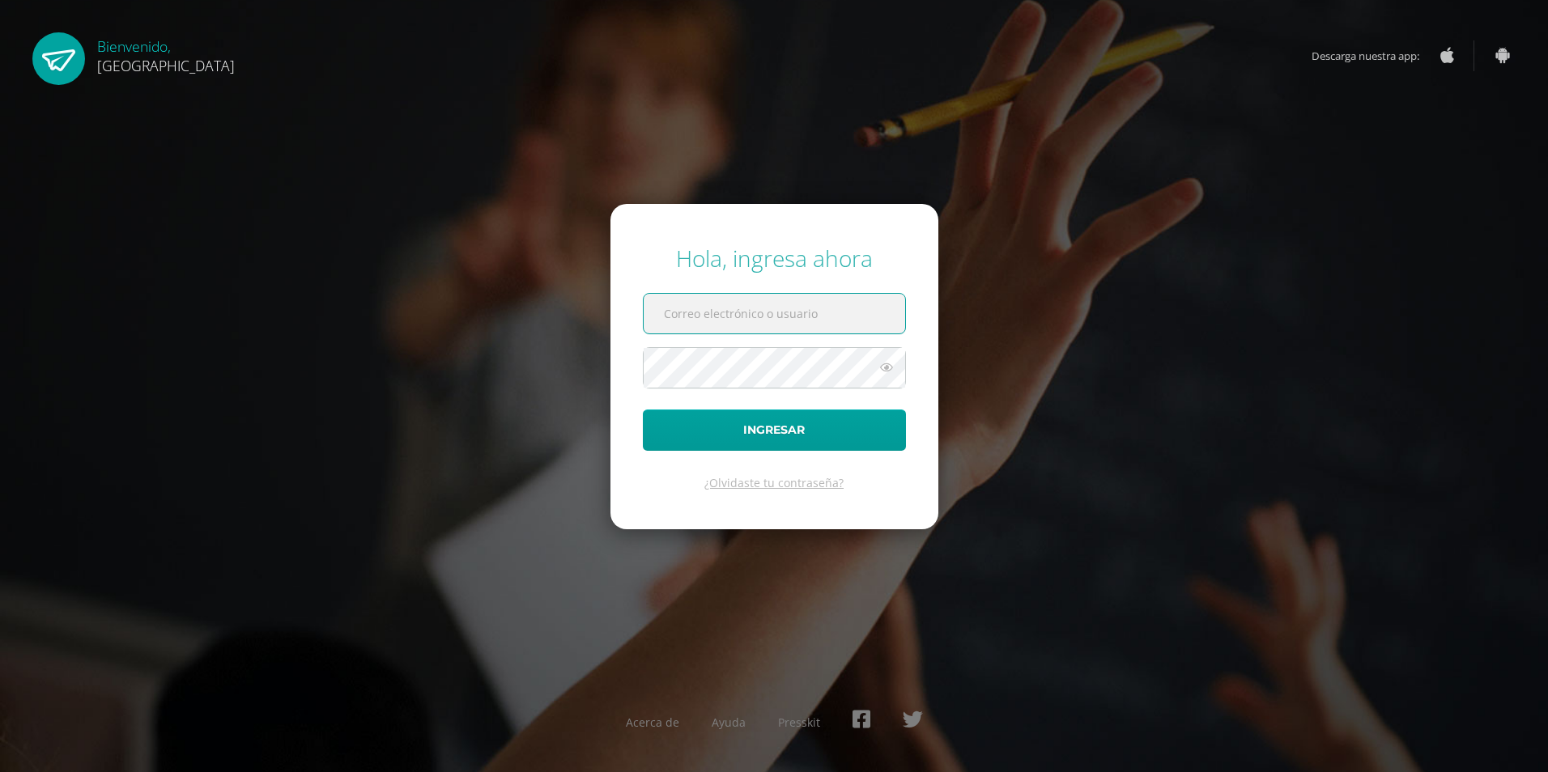
click at [711, 326] on input "text" at bounding box center [774, 314] width 261 height 40
type input "2025970"
click at [782, 302] on input "2025970" at bounding box center [774, 314] width 261 height 40
drag, startPoint x: 782, startPoint y: 302, endPoint x: 644, endPoint y: 277, distance: 139.9
click at [644, 277] on form "Hola, ingresa ahora 2025970 Ingresar ¿Olvidaste tu contraseña?" at bounding box center [774, 366] width 328 height 325
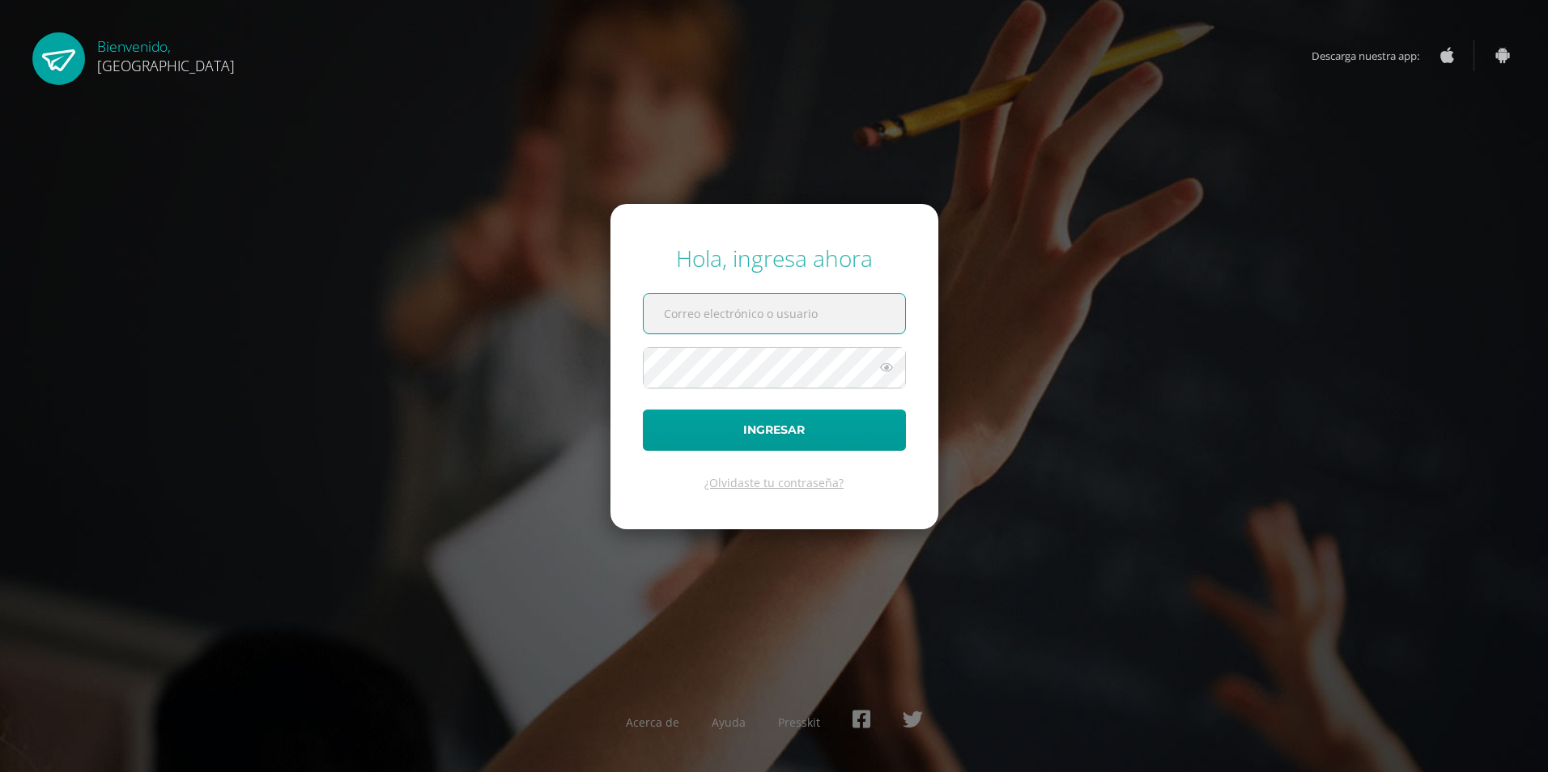
click at [686, 316] on input "text" at bounding box center [774, 314] width 261 height 40
click at [707, 312] on input "2023805@colegiobelga.edu.gt" at bounding box center [774, 314] width 261 height 40
type input "2025970@colegiobelga.edu.gt"
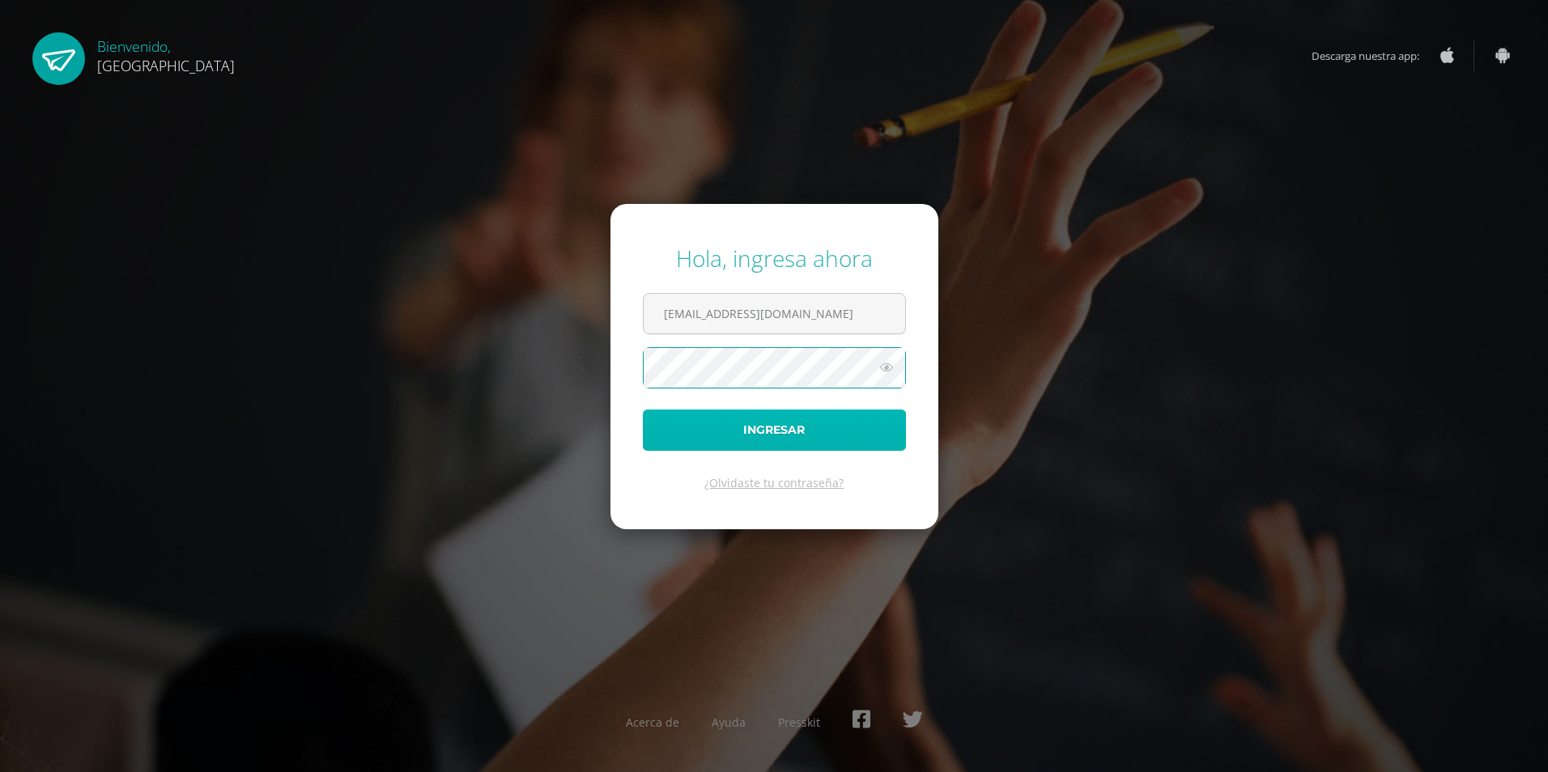
click at [732, 431] on button "Ingresar" at bounding box center [774, 430] width 263 height 41
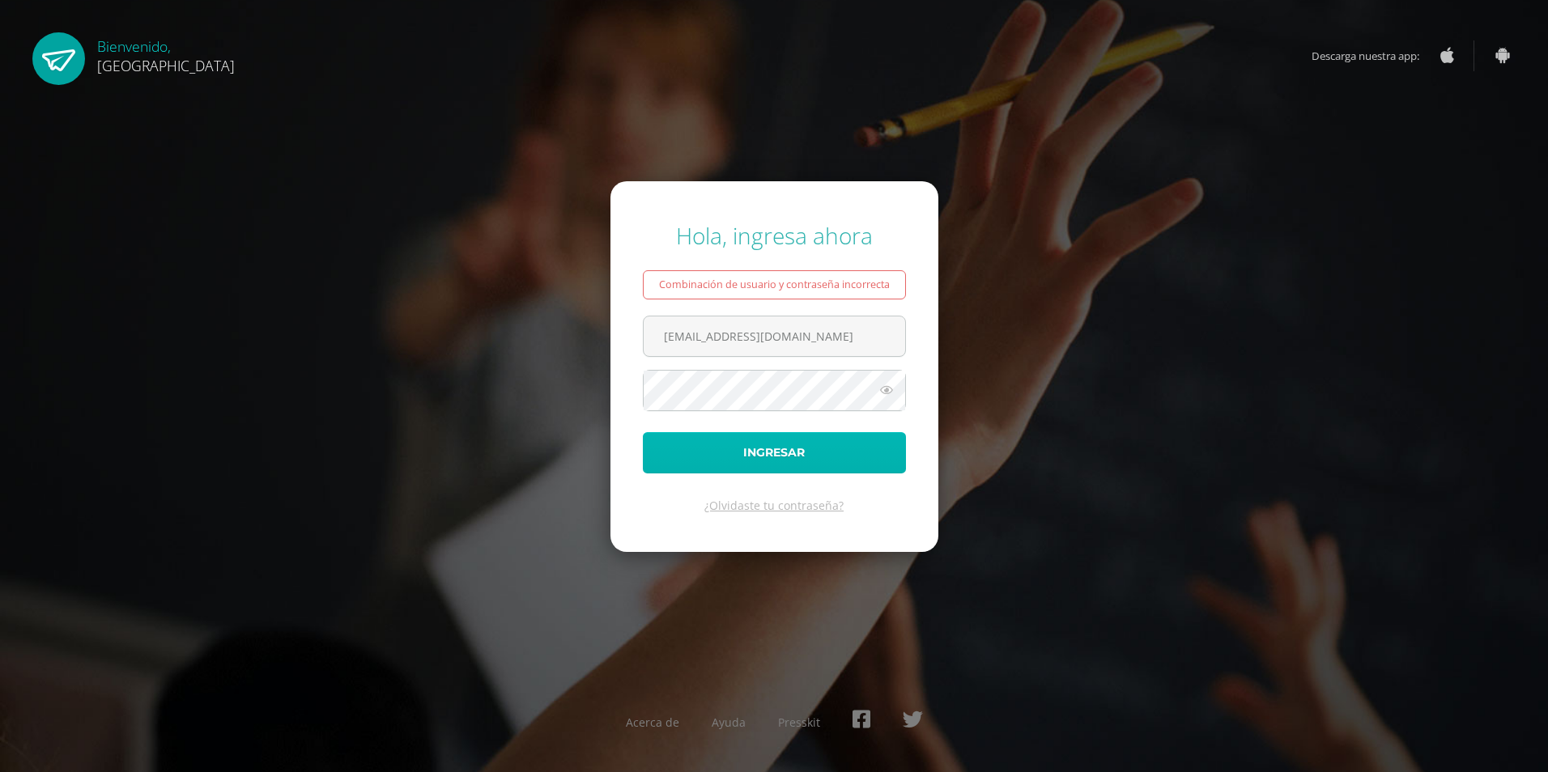
click at [741, 465] on button "Ingresar" at bounding box center [774, 452] width 263 height 41
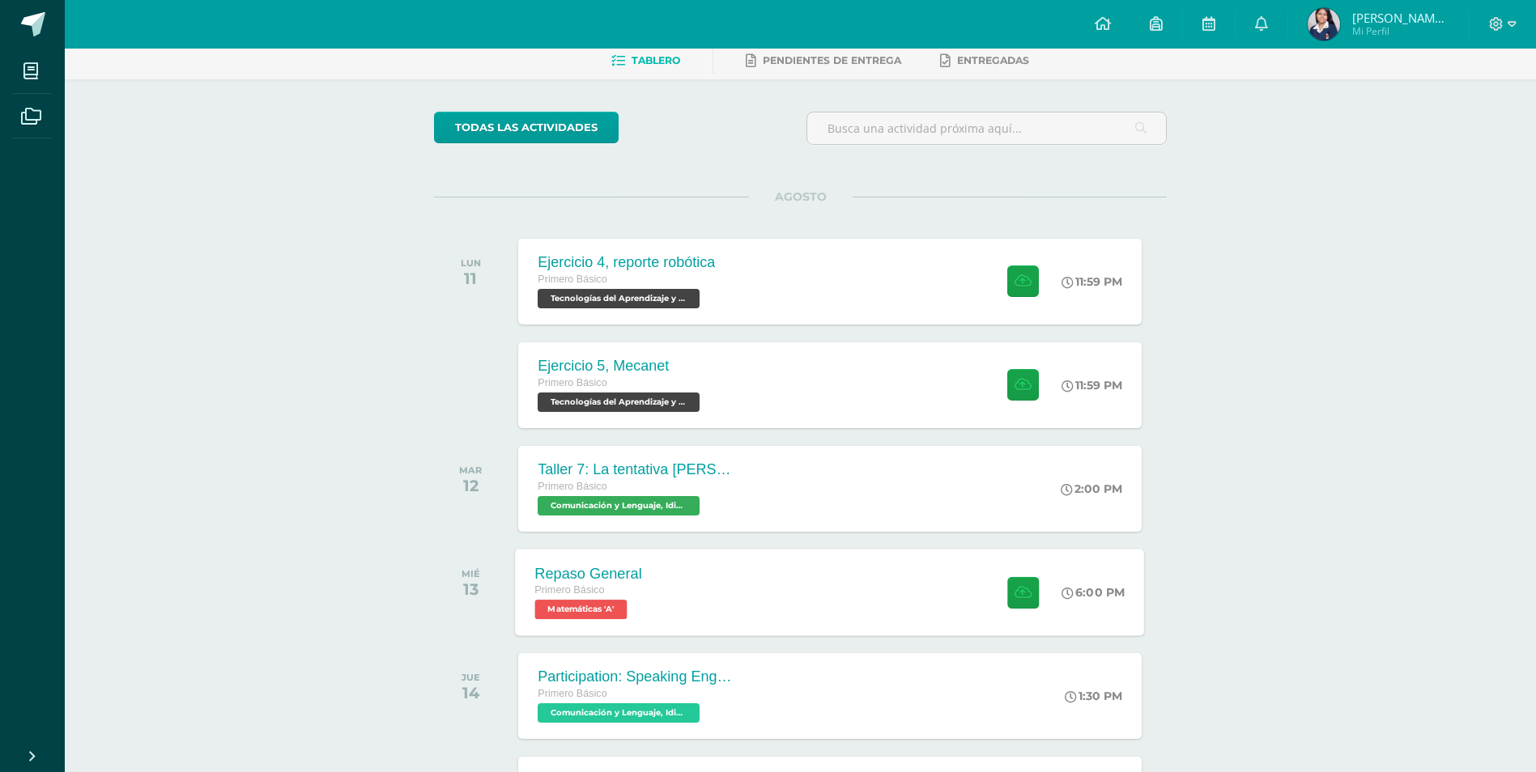
scroll to position [11, 0]
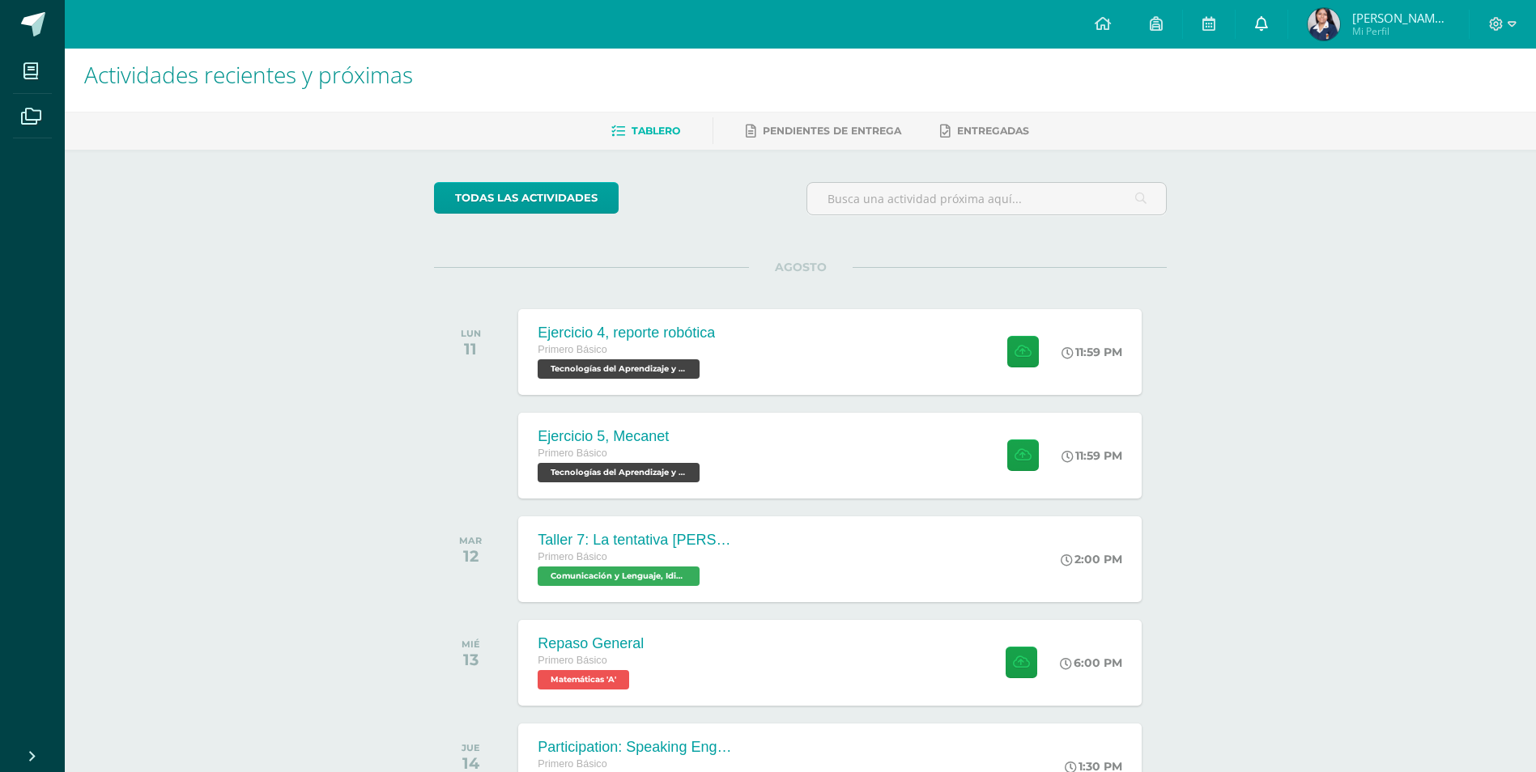
click at [1265, 9] on link at bounding box center [1261, 24] width 52 height 49
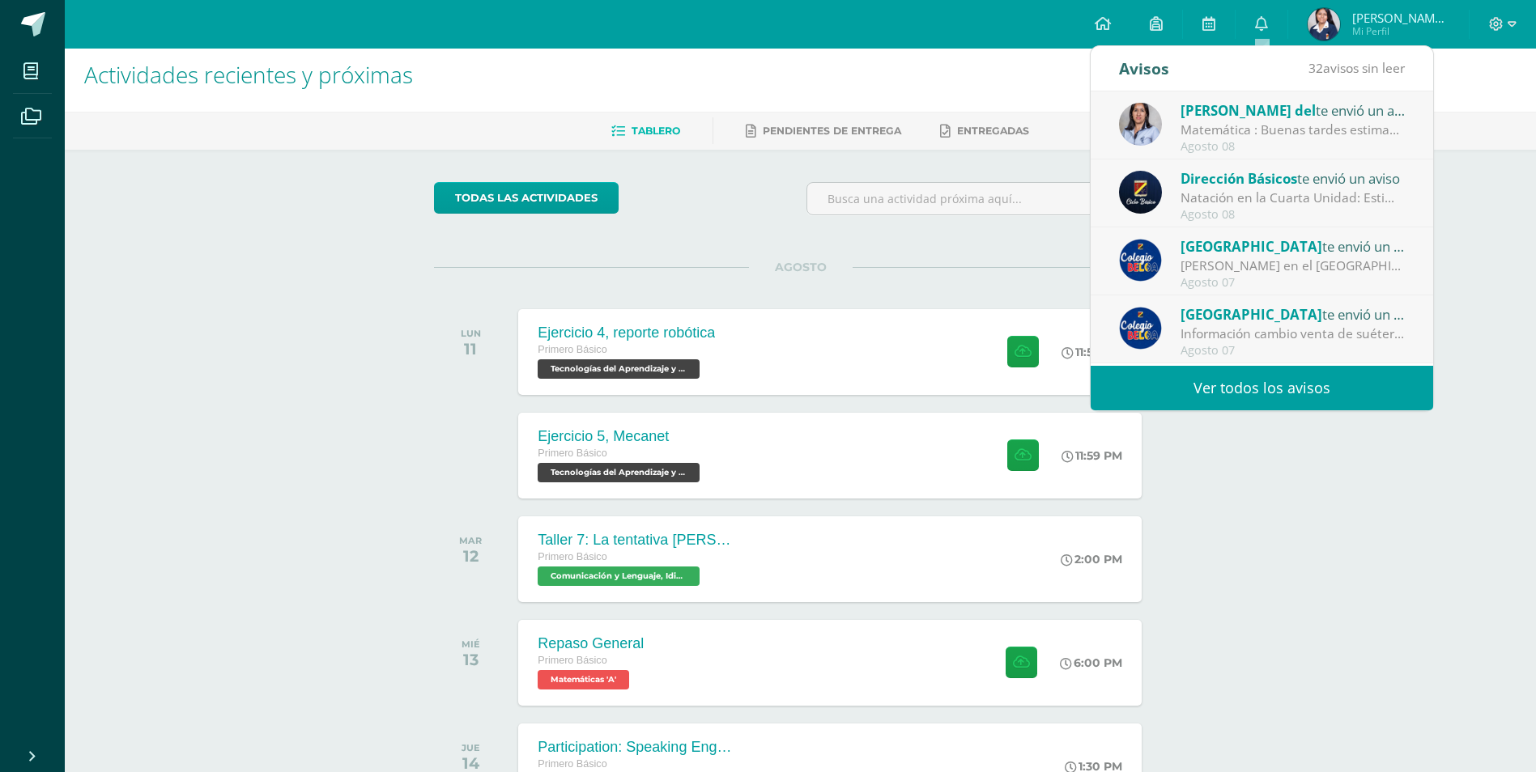
click at [1289, 134] on div "Matemática : Buenas tardes estimados Padres de familia, espero que estén muy bi…" at bounding box center [1292, 130] width 225 height 19
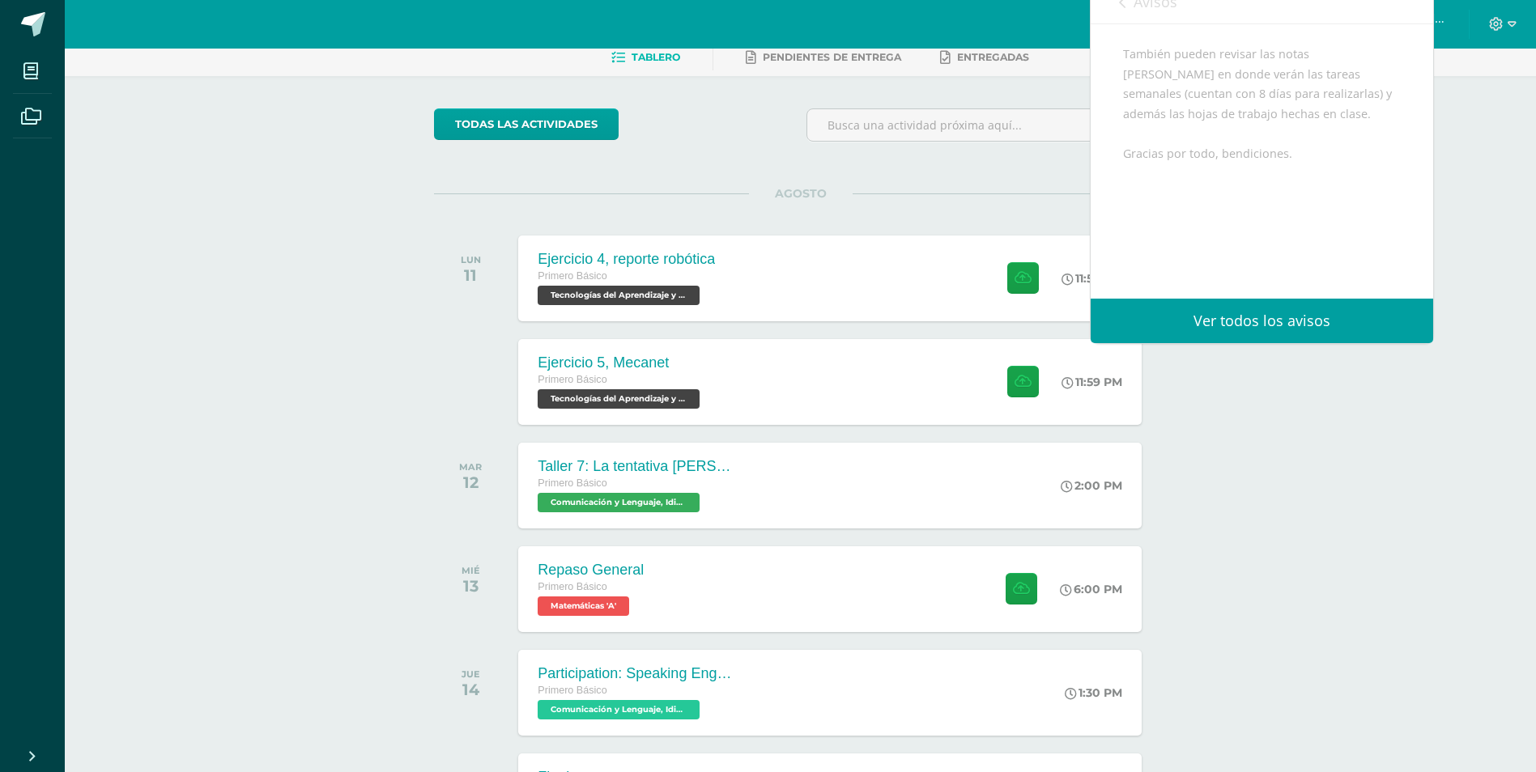
scroll to position [0, 0]
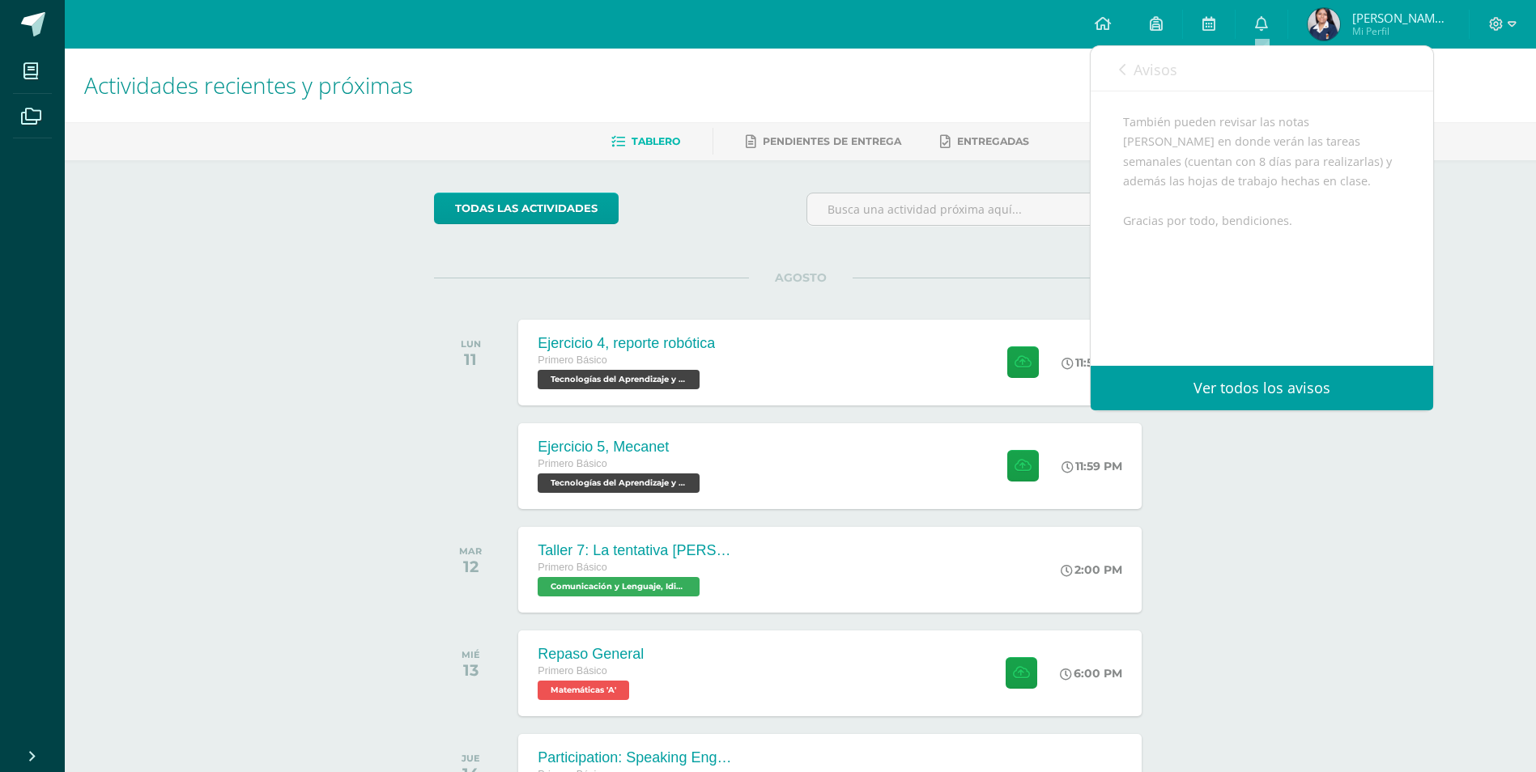
click at [1523, 265] on div "Actividades recientes y próximas Tablero Pendientes de entrega Entregadas todas…" at bounding box center [800, 584] width 1471 height 1071
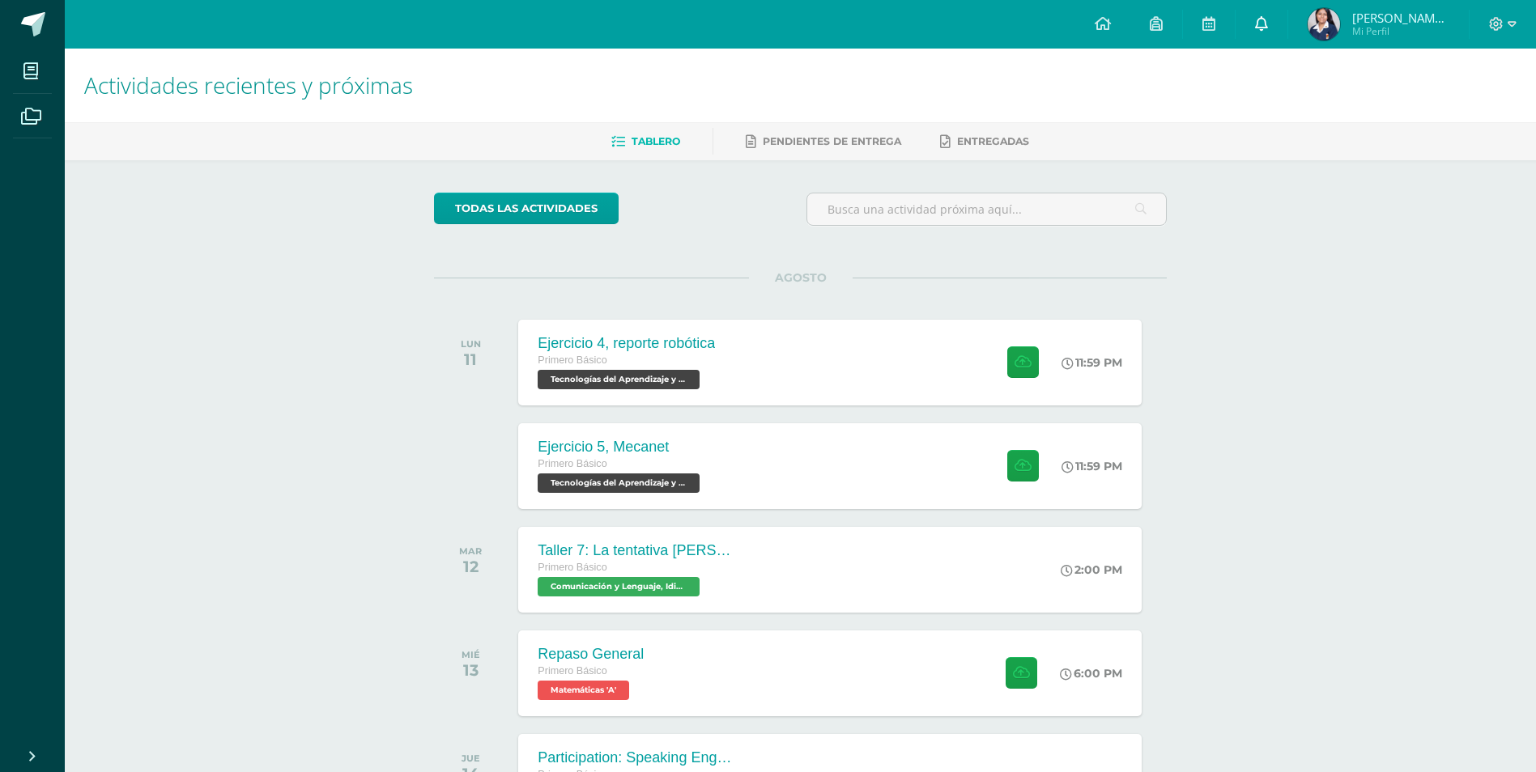
click at [1256, 9] on link at bounding box center [1261, 24] width 52 height 49
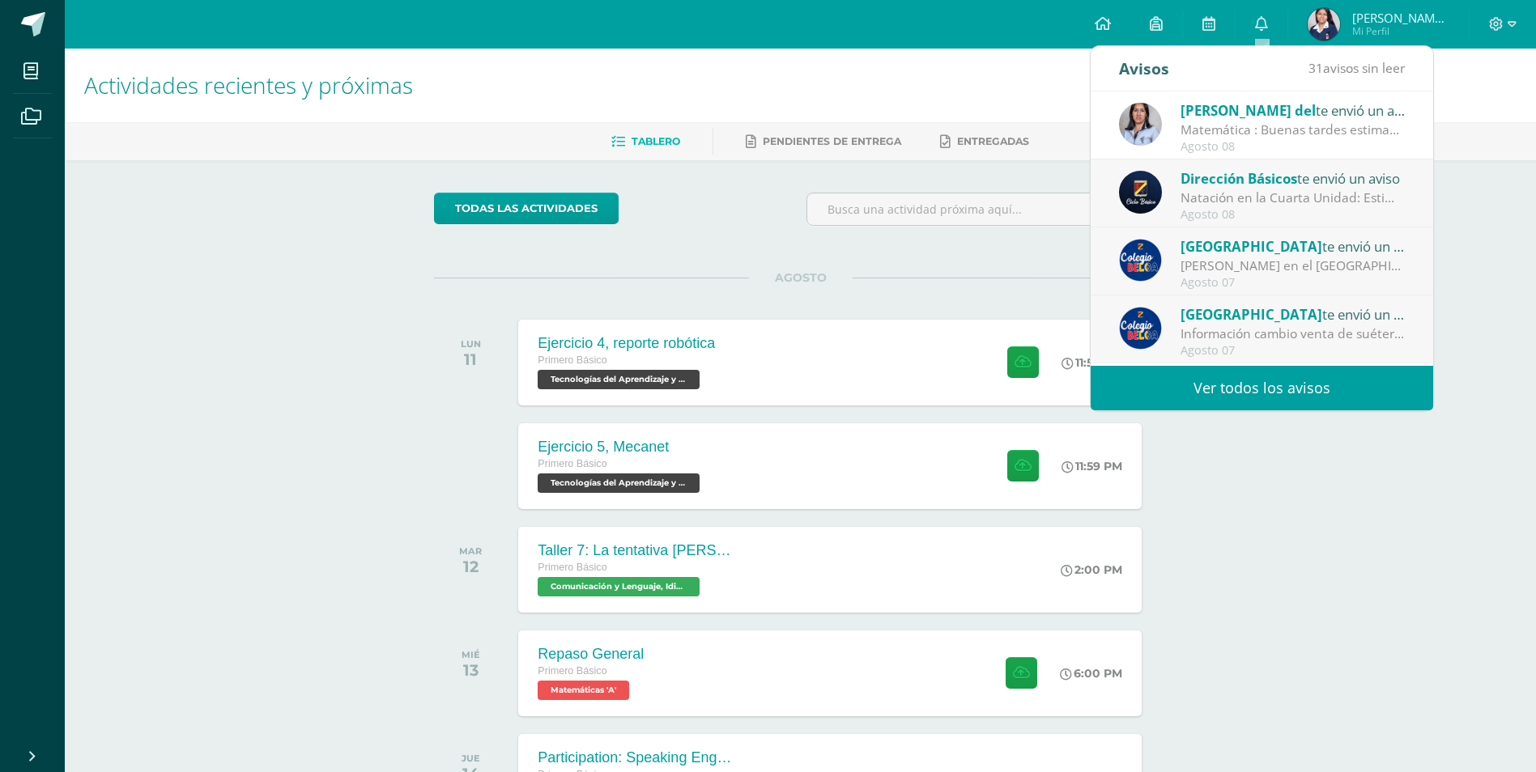
scroll to position [270, 0]
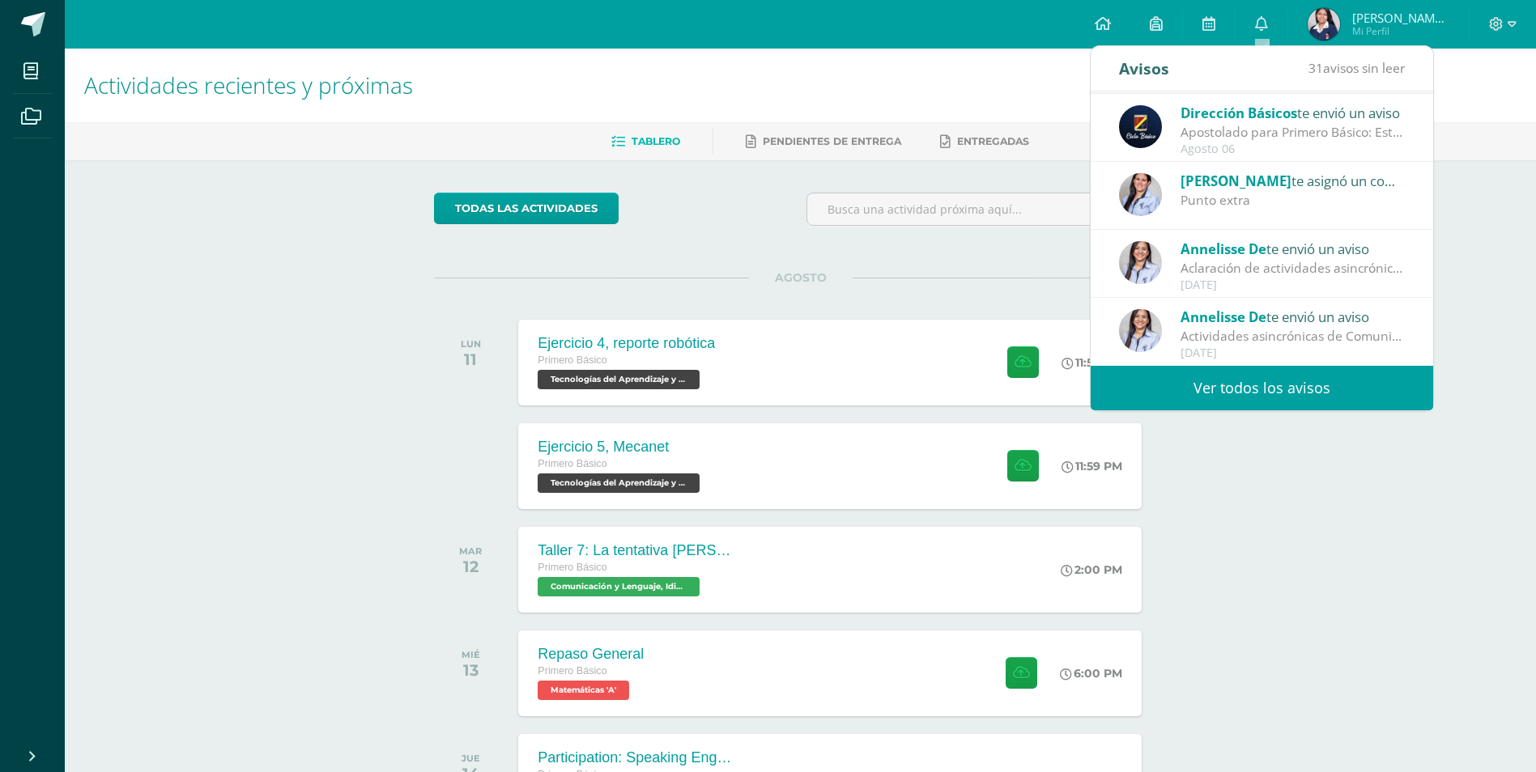
drag, startPoint x: 1292, startPoint y: 198, endPoint x: 1323, endPoint y: 372, distance: 175.9
click at [1323, 372] on div "Avisos 31 avisos sin leer Avisos Ana del te envió un aviso Matemática : Buenas …" at bounding box center [1261, 228] width 342 height 364
drag, startPoint x: 1323, startPoint y: 372, endPoint x: 1472, endPoint y: 215, distance: 216.4
click at [1472, 215] on div "Actividades recientes y próximas Tablero Pendientes de entrega Entregadas todas…" at bounding box center [800, 584] width 1471 height 1071
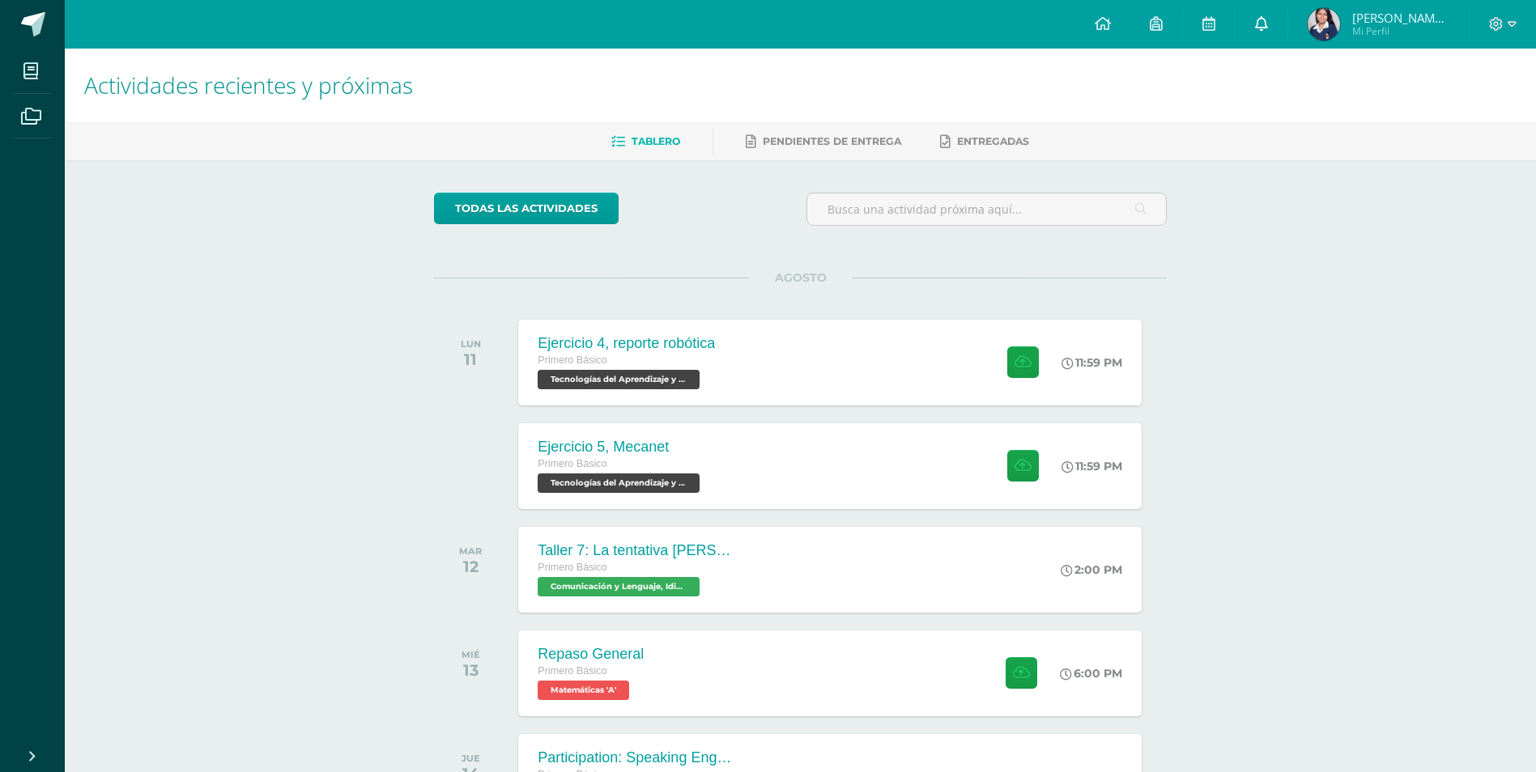
click at [1262, 20] on icon at bounding box center [1261, 23] width 13 height 15
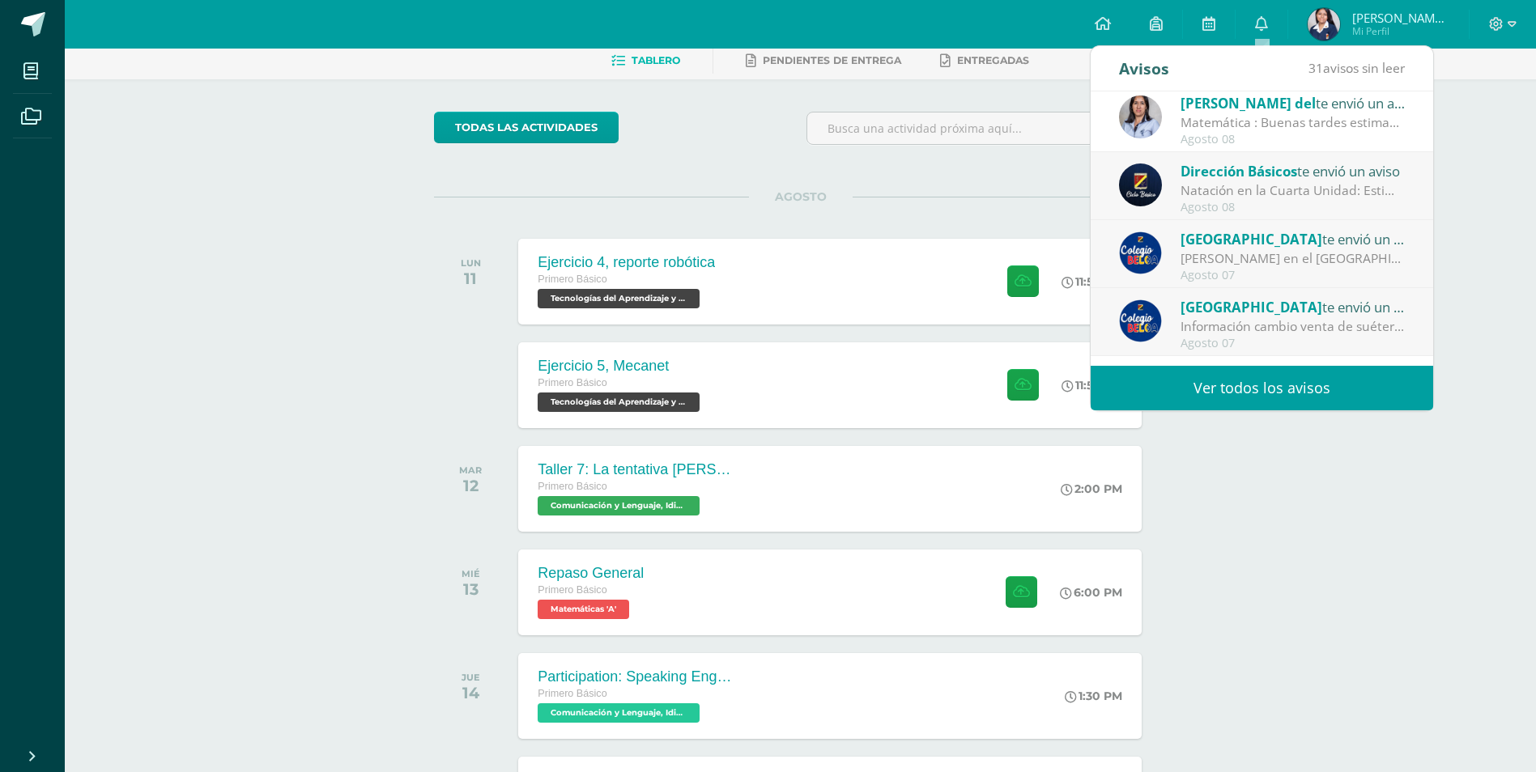
scroll to position [0, 0]
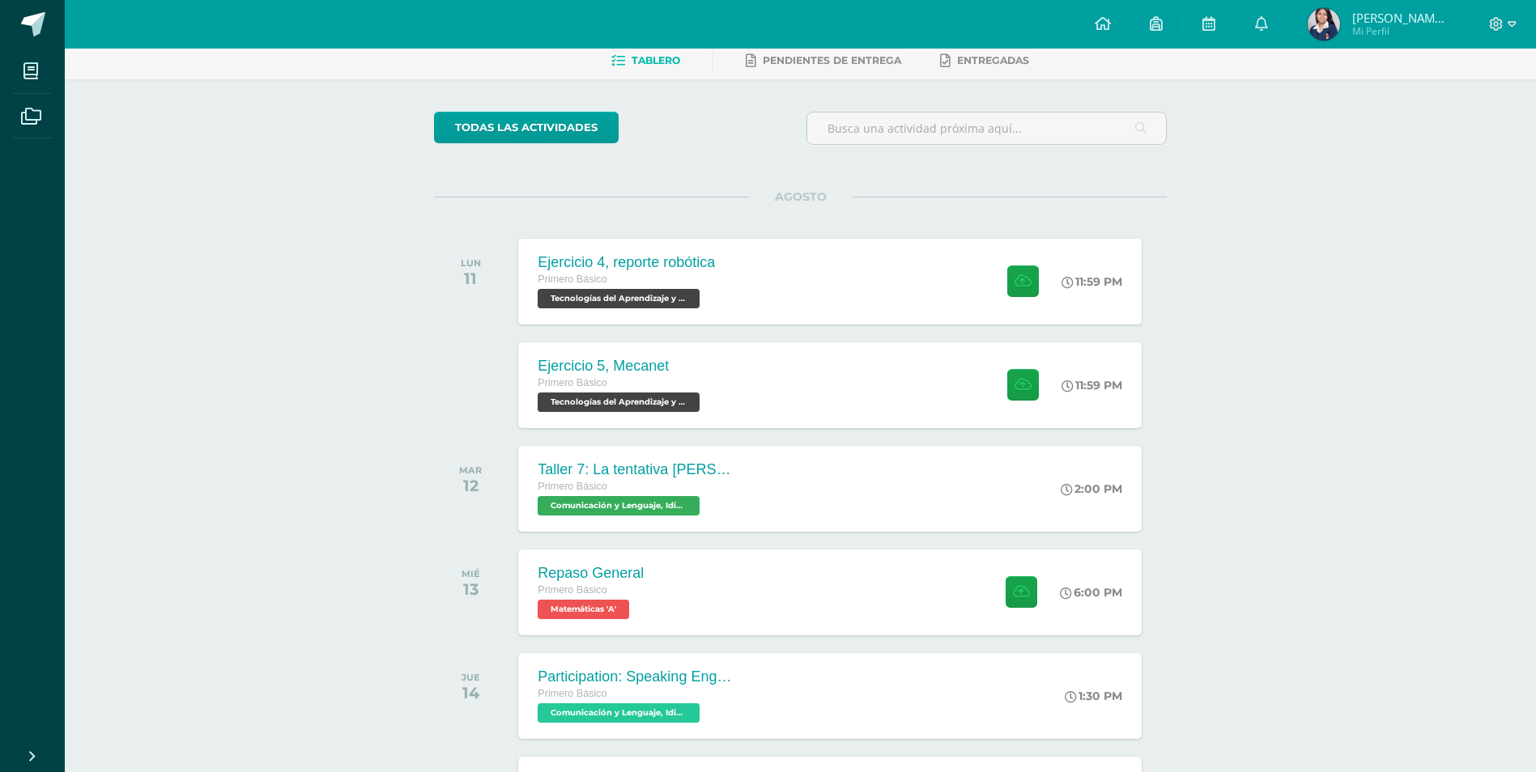
click at [1484, 190] on div "Actividades recientes y próximas Tablero Pendientes de entrega Entregadas todas…" at bounding box center [800, 503] width 1471 height 1071
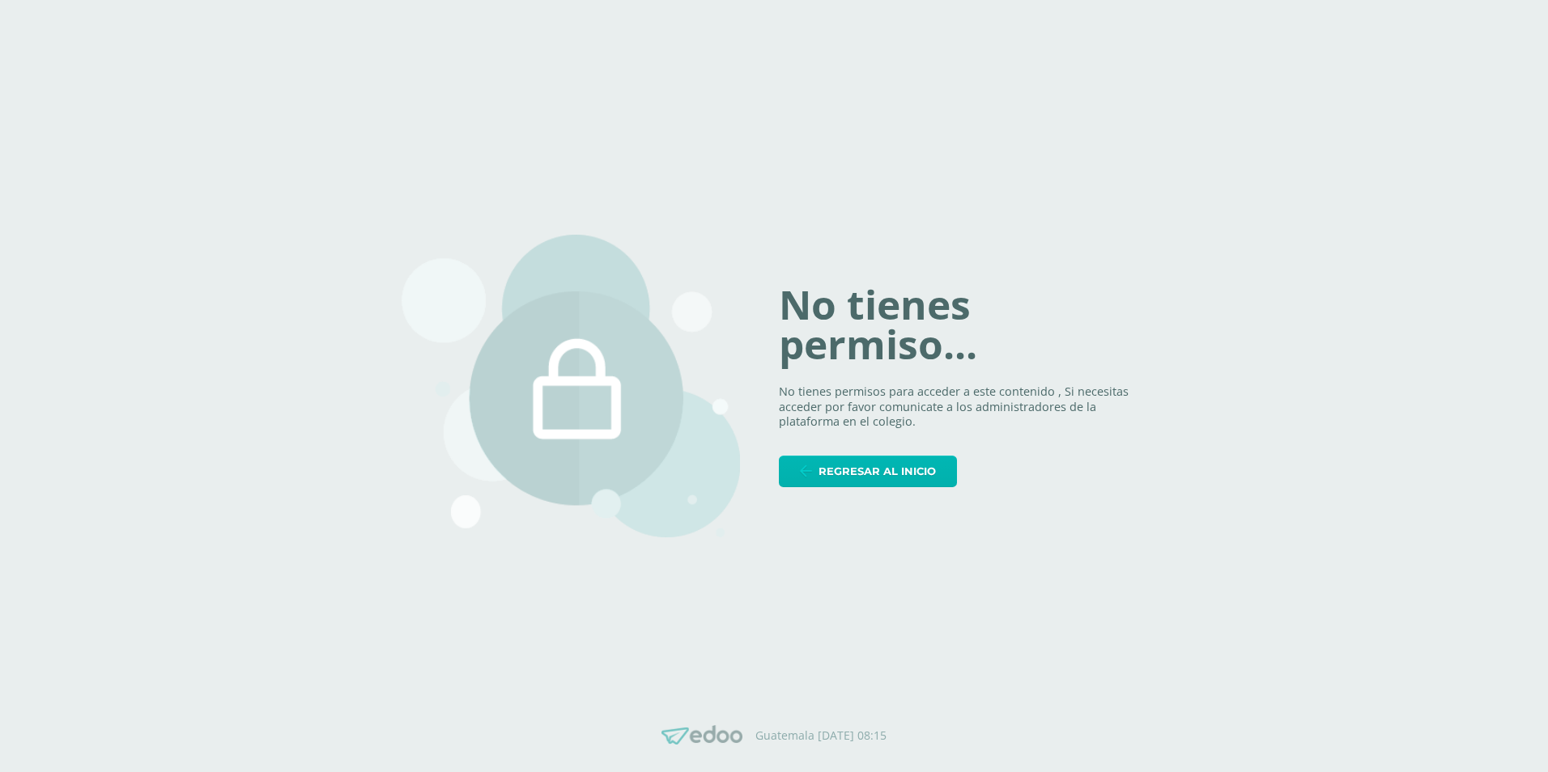
click at [915, 480] on span "Regresar al inicio" at bounding box center [876, 472] width 117 height 30
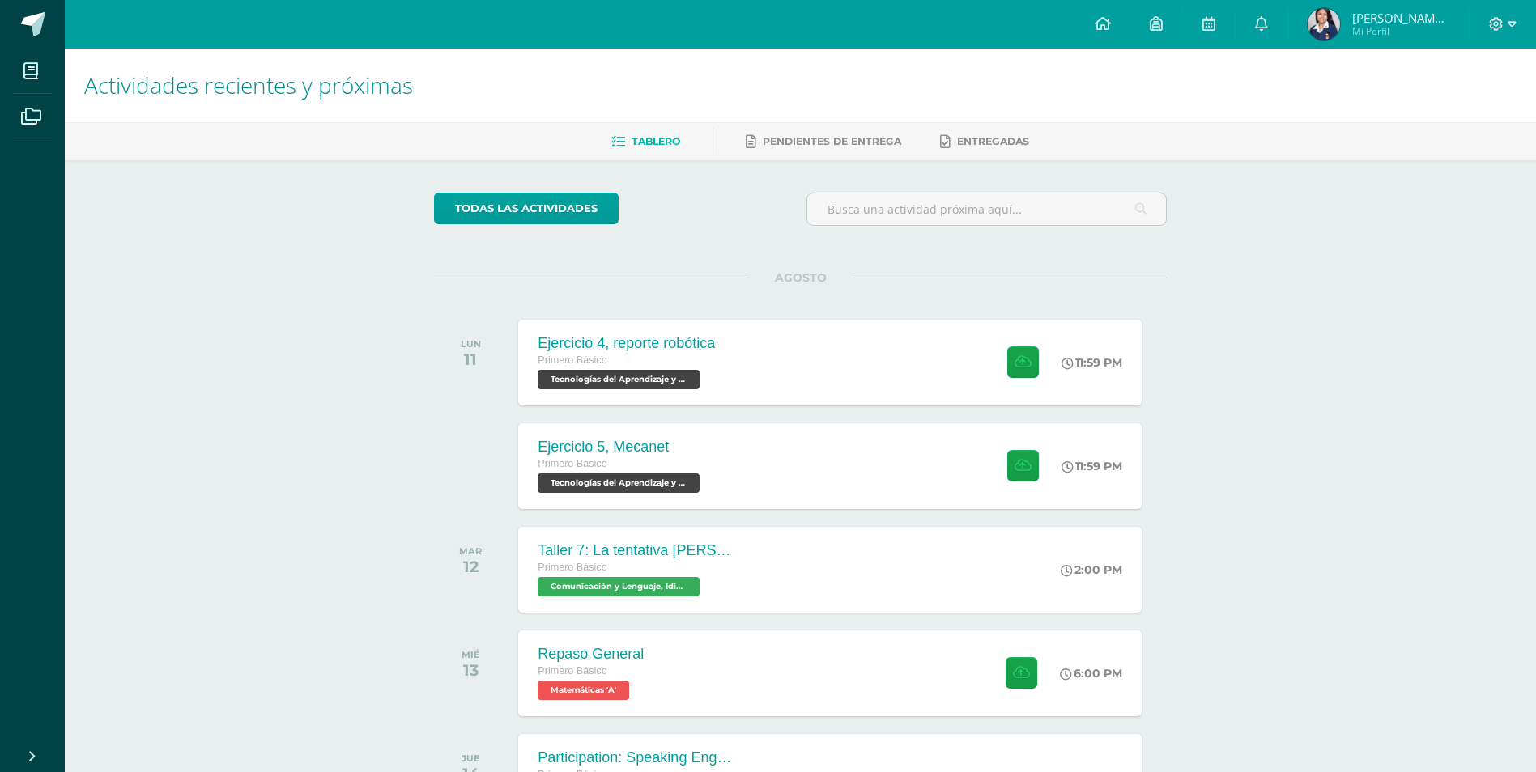
click at [1356, 23] on span "[PERSON_NAME] Coral [PERSON_NAME] Mi Perfil" at bounding box center [1400, 25] width 97 height 26
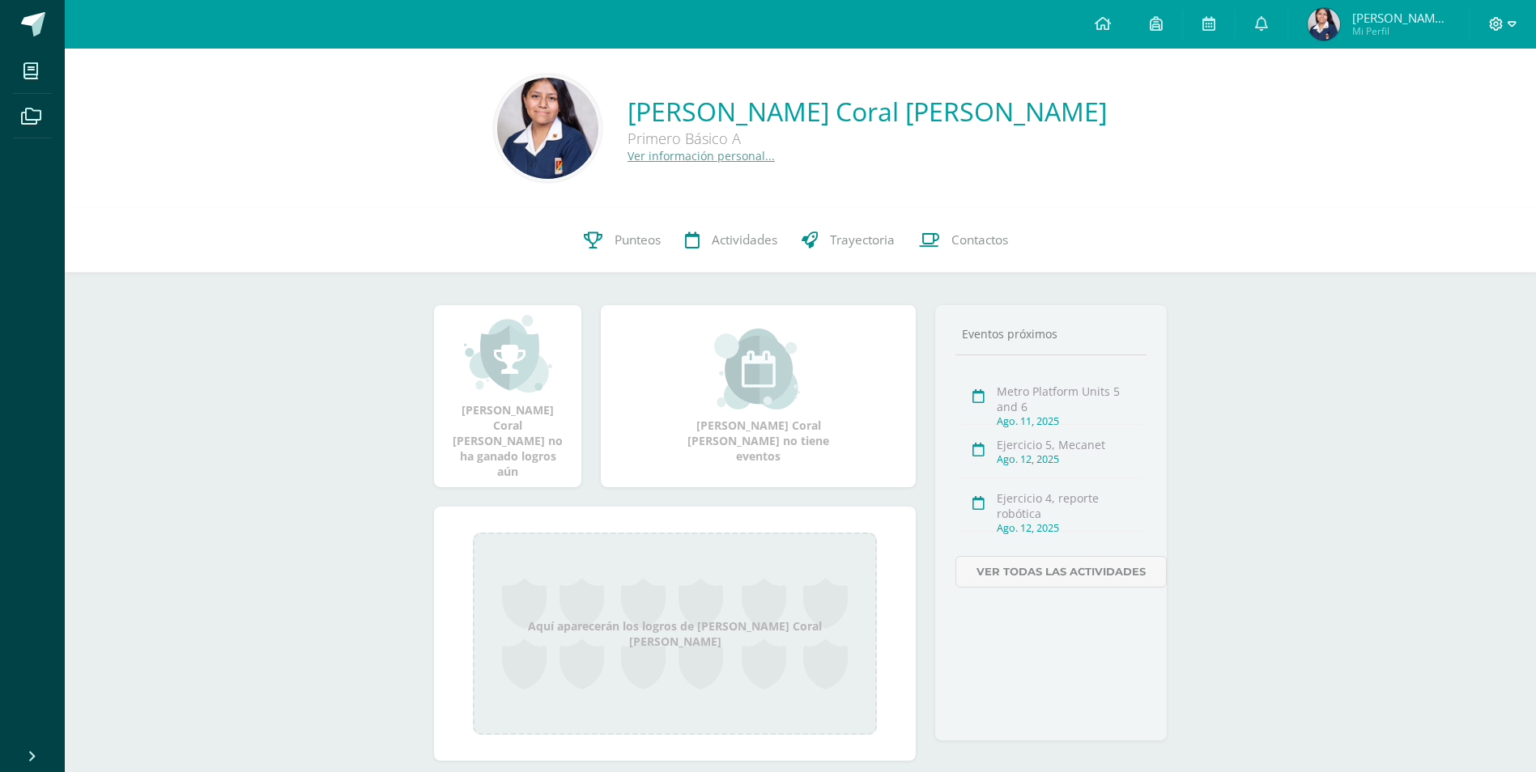
click at [1511, 21] on icon at bounding box center [1511, 24] width 9 height 15
click at [1491, 85] on span "Configuración" at bounding box center [1461, 86] width 75 height 15
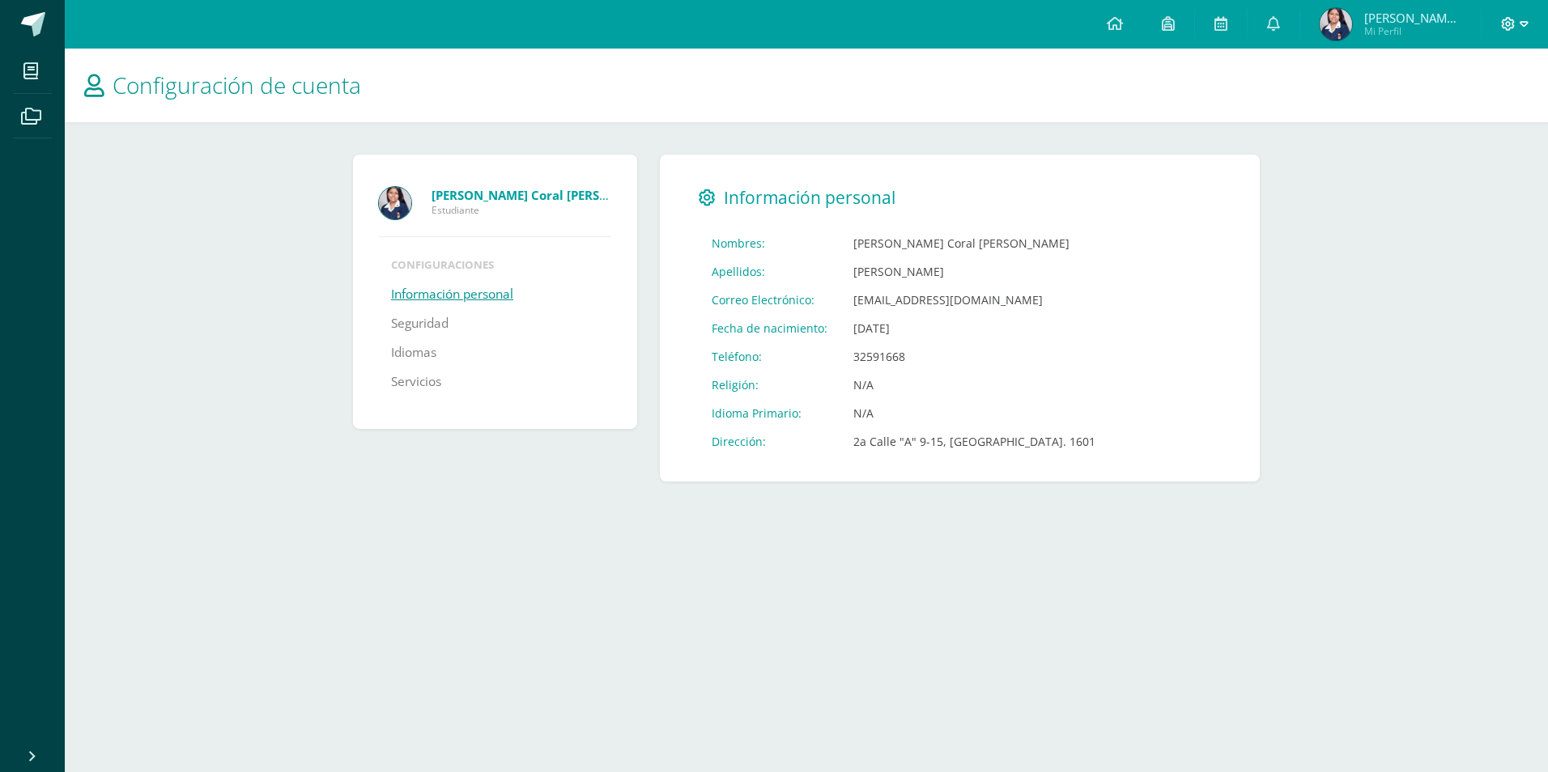
click at [1506, 24] on icon at bounding box center [1509, 24] width 14 height 14
click at [1475, 101] on link "Cerrar sesión" at bounding box center [1464, 109] width 128 height 23
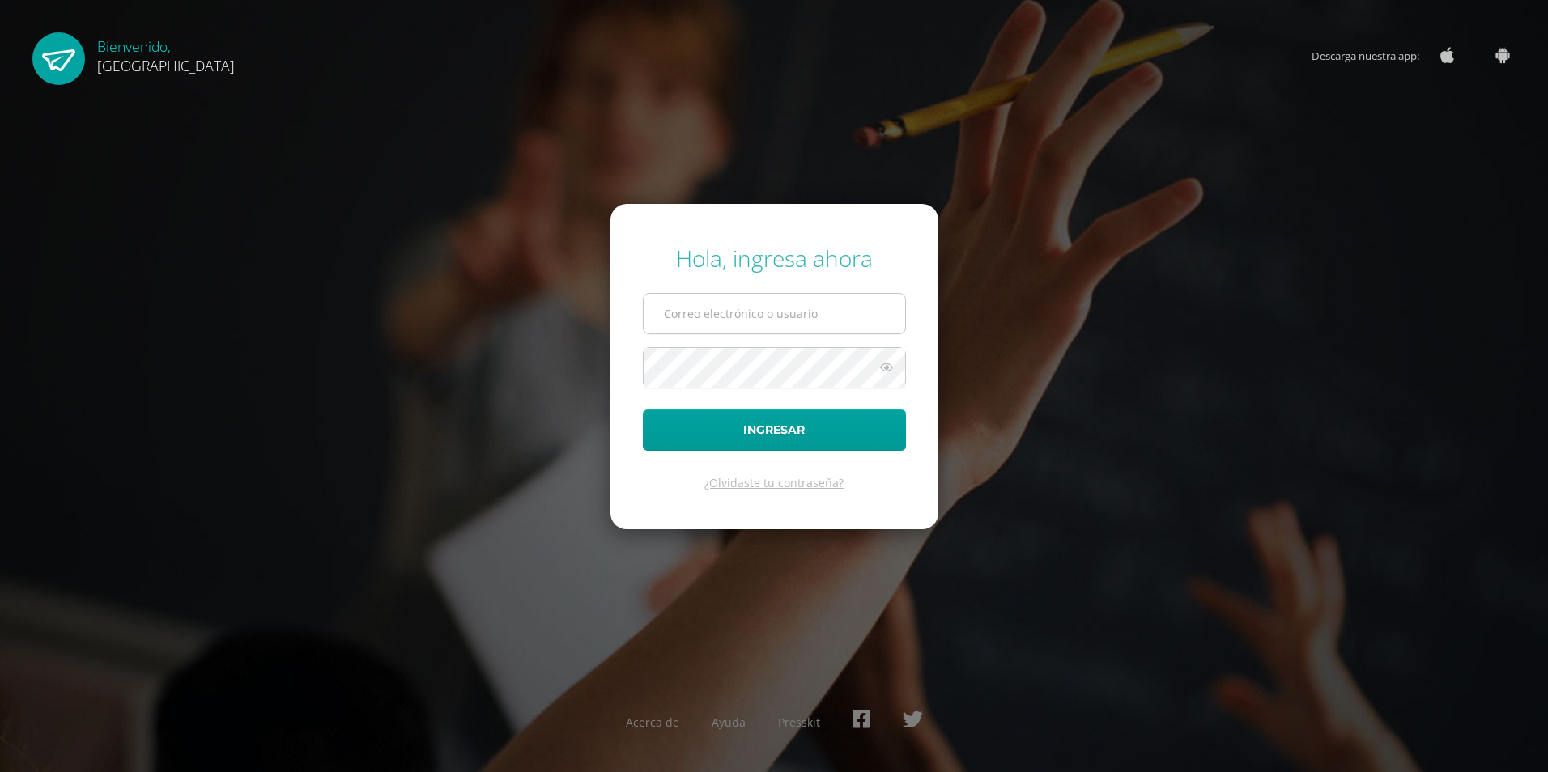
click at [757, 309] on input "text" at bounding box center [774, 314] width 261 height 40
type input "2023805@colegiobelga.edu.gt"
click at [845, 433] on button "Ingresar" at bounding box center [774, 430] width 263 height 41
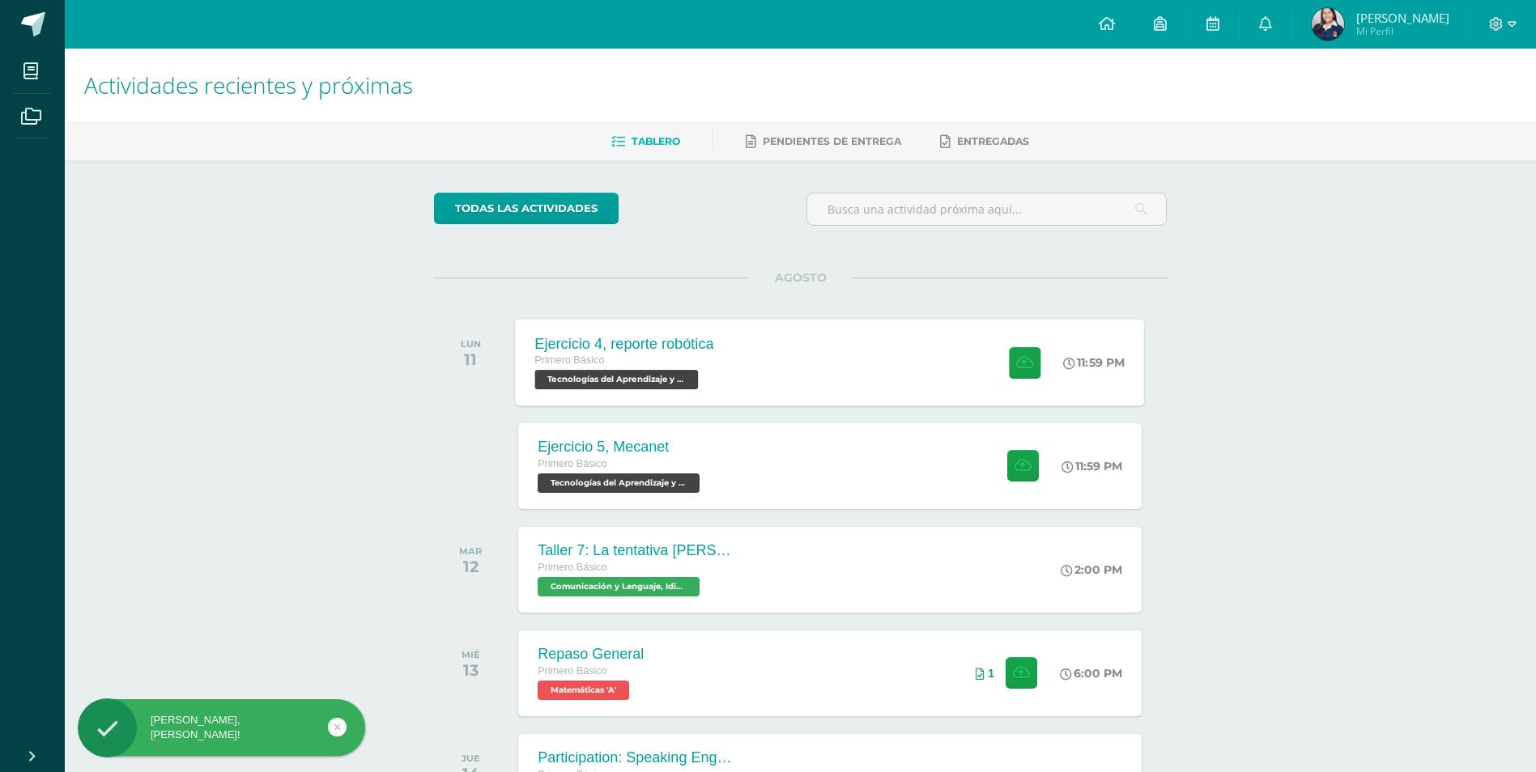
click at [812, 369] on div "Ejercicio 4, reporte robótica Primero Básico Tecnologías del Aprendizaje y la C…" at bounding box center [830, 362] width 629 height 87
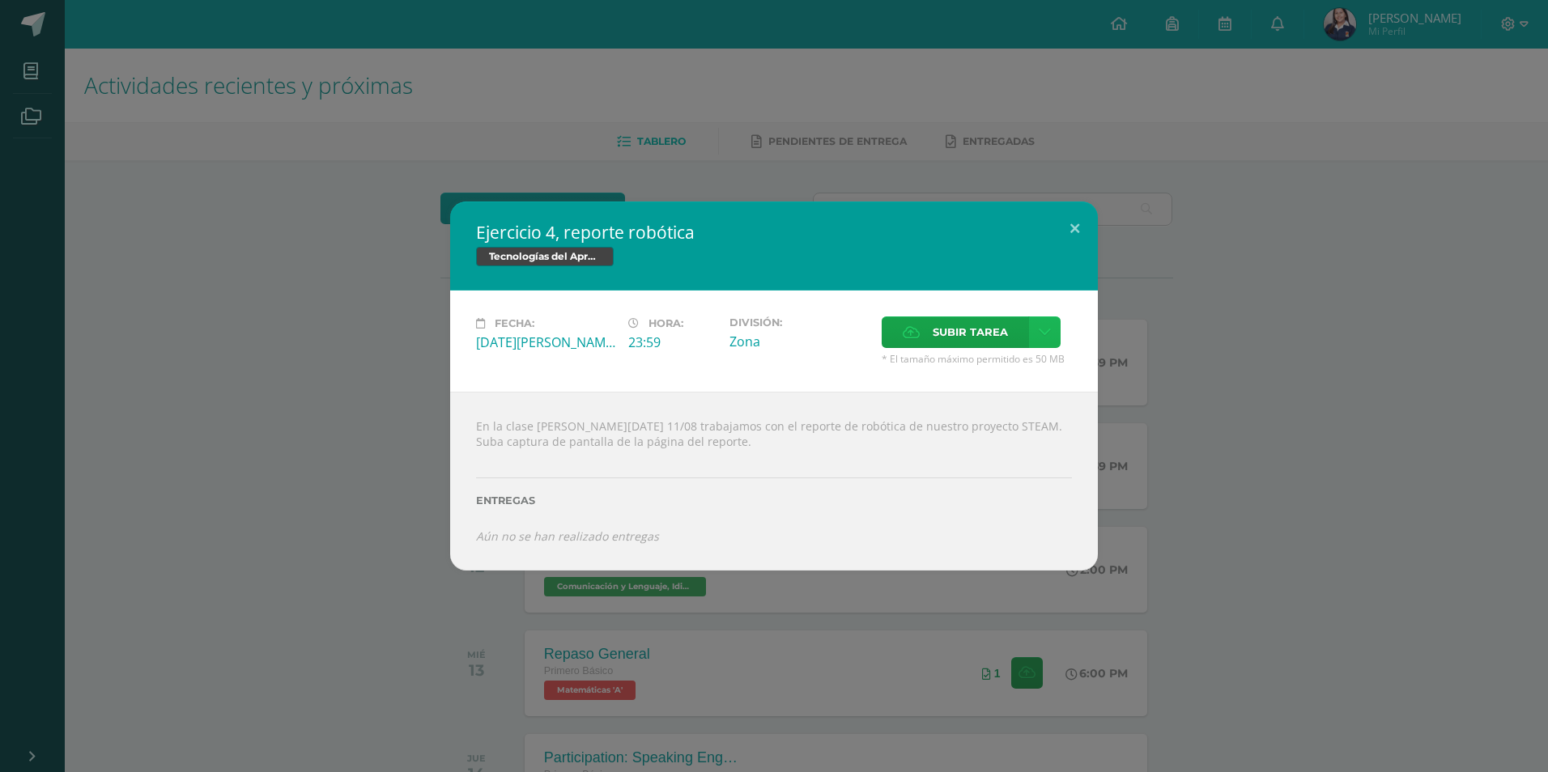
click at [1035, 334] on link at bounding box center [1045, 332] width 32 height 32
click at [989, 348] on div "Subir enlace Ingresa el enlace Cancelar Aceptar" at bounding box center [988, 368] width 164 height 44
click at [979, 330] on span "Subir tarea" at bounding box center [969, 332] width 75 height 30
click at [0, 0] on input "Subir tarea" at bounding box center [0, 0] width 0 height 0
click at [966, 319] on span "Subir tarea" at bounding box center [969, 332] width 75 height 30
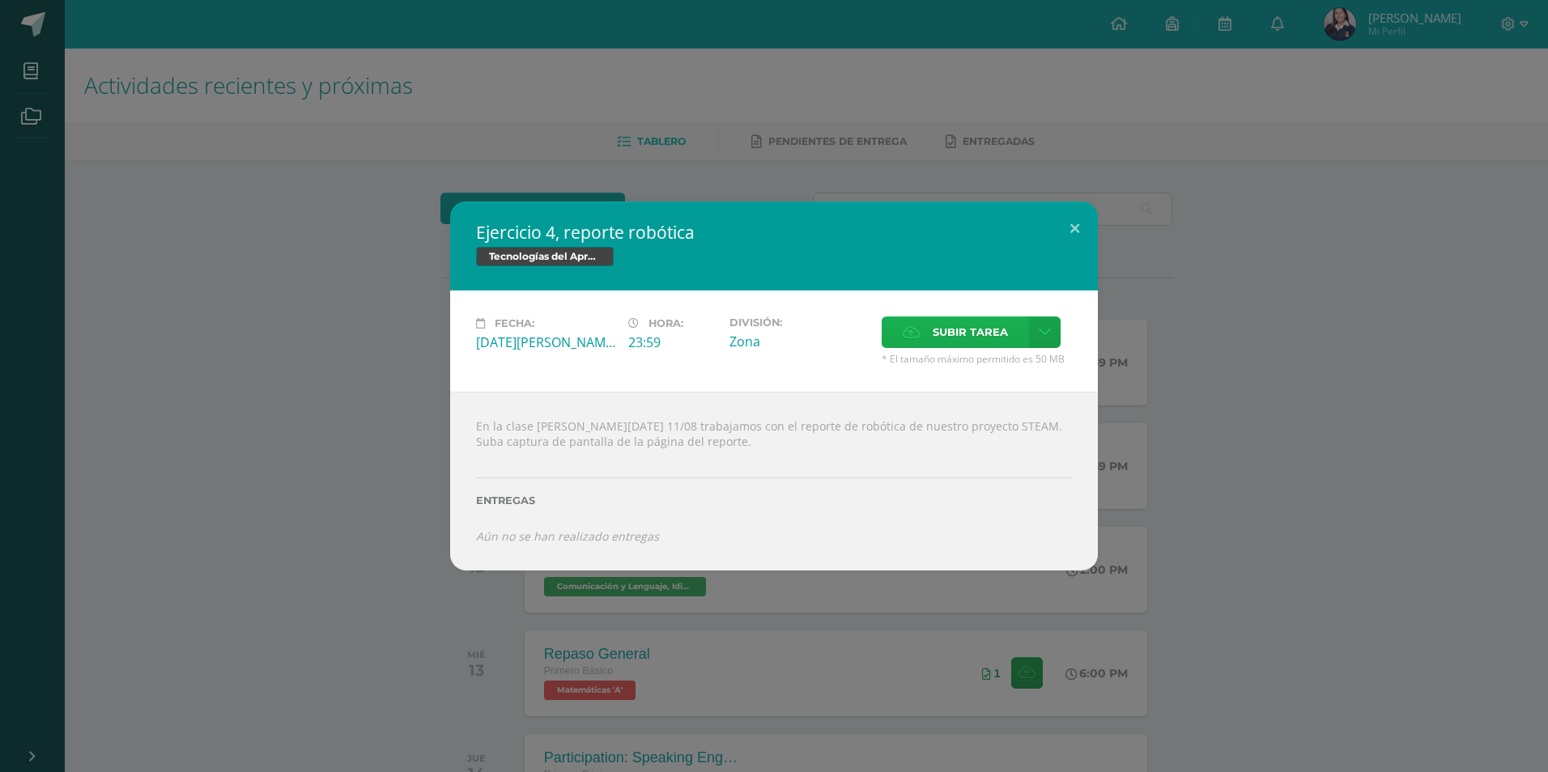
click at [0, 0] on input "Subir tarea" at bounding box center [0, 0] width 0 height 0
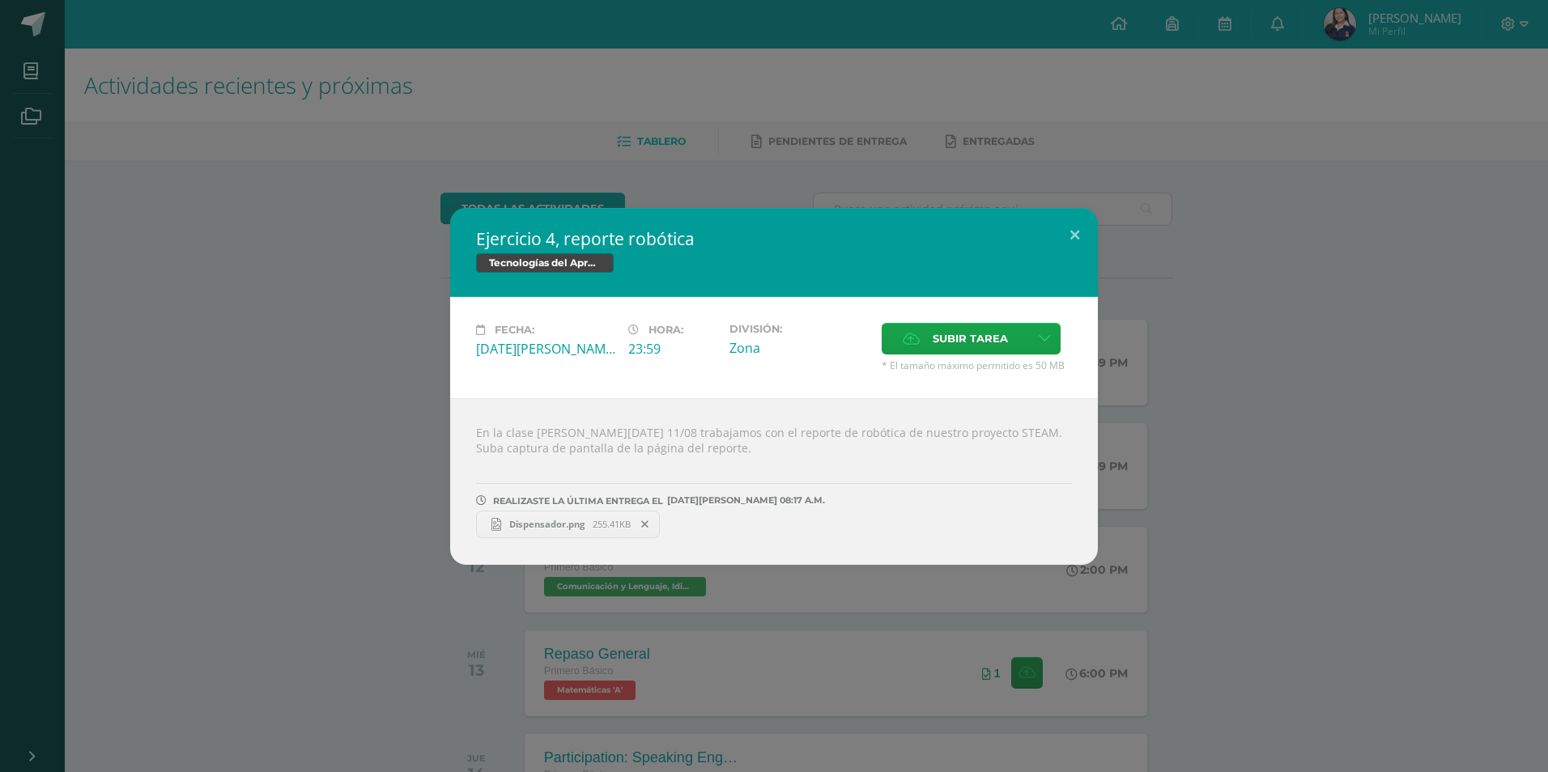
click at [563, 528] on span "Dispensador.png" at bounding box center [546, 524] width 91 height 12
